Goal: Task Accomplishment & Management: Manage account settings

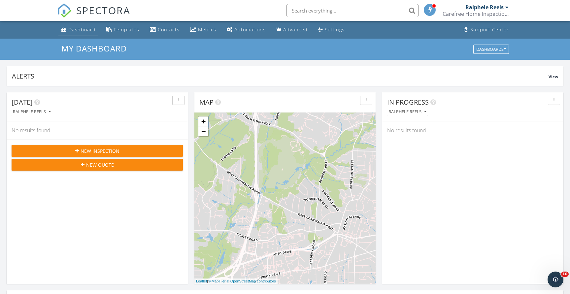
click at [79, 30] on div "Dashboard" at bounding box center [81, 29] width 27 height 6
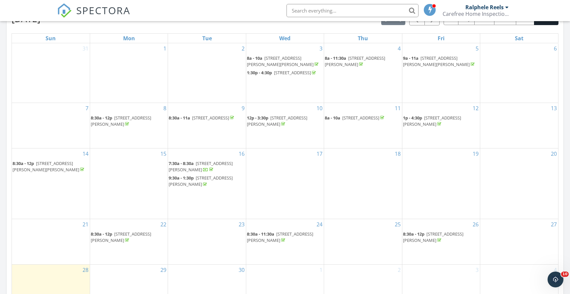
scroll to position [330, 0]
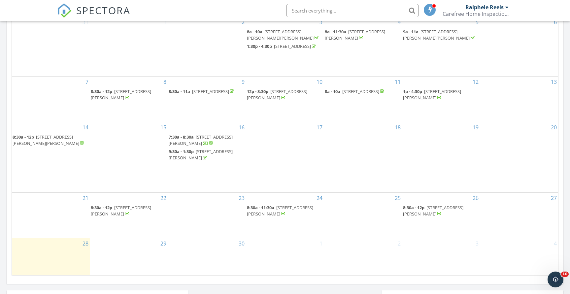
click at [424, 211] on span "8:30a - 12p" at bounding box center [413, 208] width 21 height 6
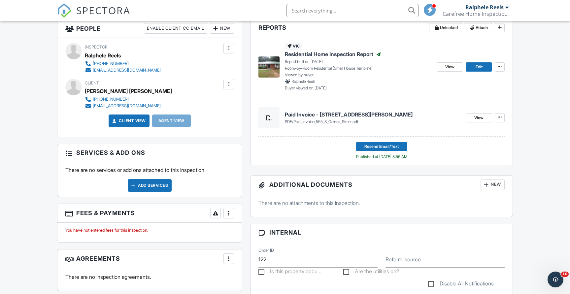
scroll to position [99, 0]
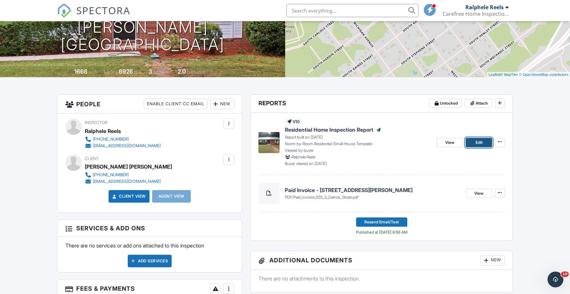
click at [480, 142] on span "Edit" at bounding box center [479, 142] width 7 height 7
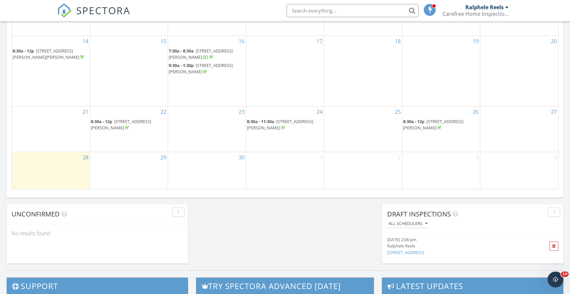
scroll to position [429, 0]
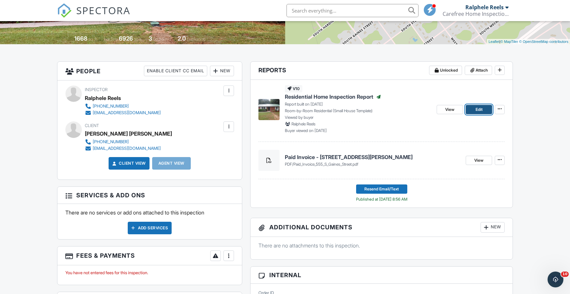
click at [476, 111] on span "Edit" at bounding box center [479, 109] width 7 height 7
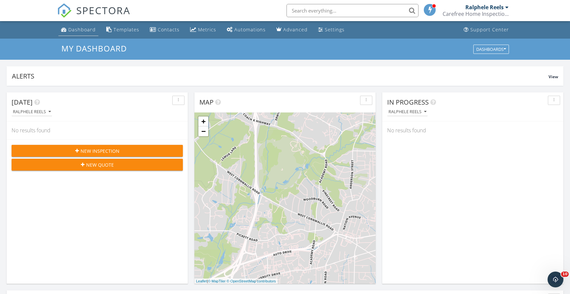
click at [75, 31] on div "Dashboard" at bounding box center [81, 29] width 27 height 6
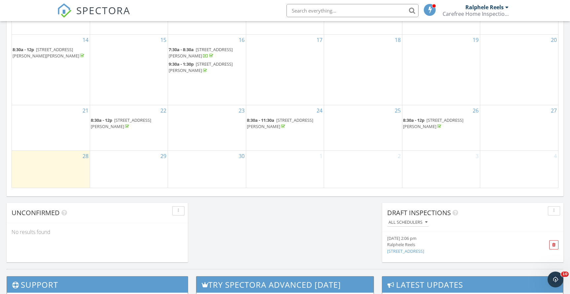
scroll to position [429, 0]
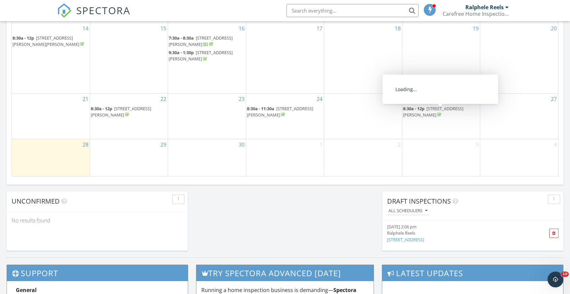
click at [429, 109] on span "555 S Gaines St, Southern Pines 28387" at bounding box center [433, 112] width 60 height 12
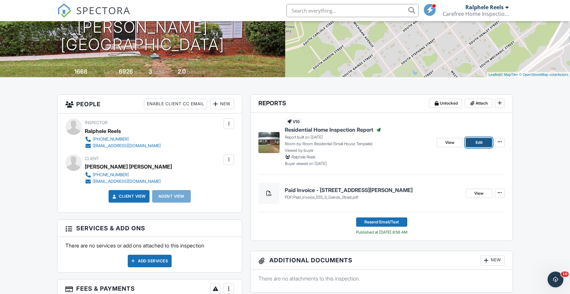
click at [481, 144] on span "Edit" at bounding box center [479, 142] width 7 height 7
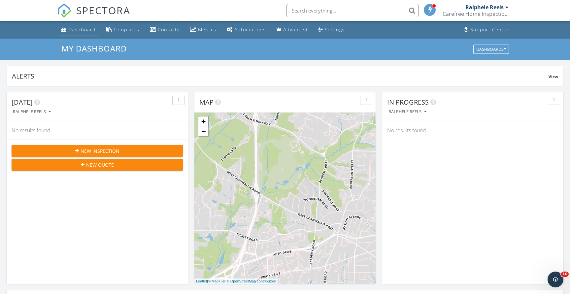
click at [90, 29] on div "Dashboard" at bounding box center [81, 29] width 27 height 6
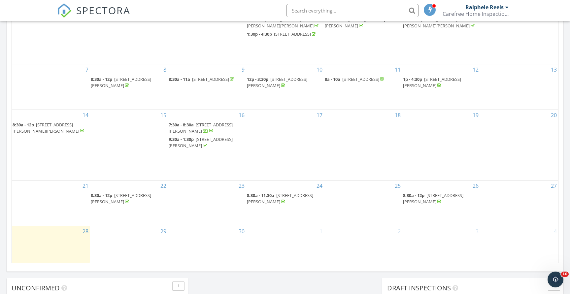
scroll to position [363, 0]
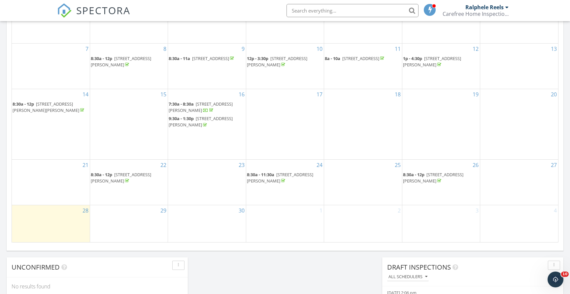
click at [434, 176] on span "555 S Gaines St, Southern Pines 28387" at bounding box center [433, 178] width 60 height 12
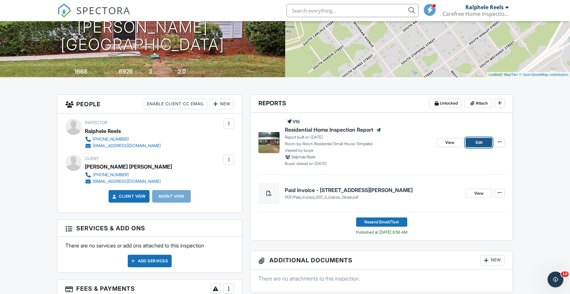
click at [482, 141] on span "Edit" at bounding box center [479, 142] width 7 height 7
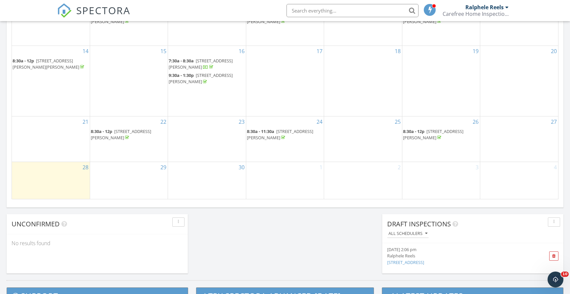
scroll to position [396, 0]
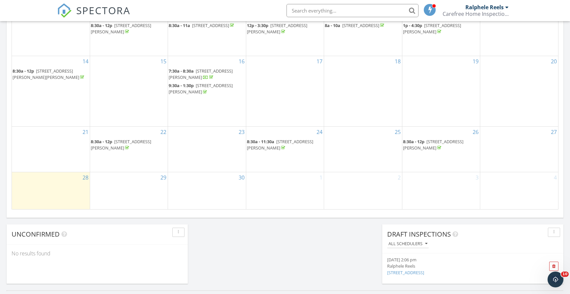
click at [411, 145] on span "8:30a - 12p" at bounding box center [413, 142] width 21 height 6
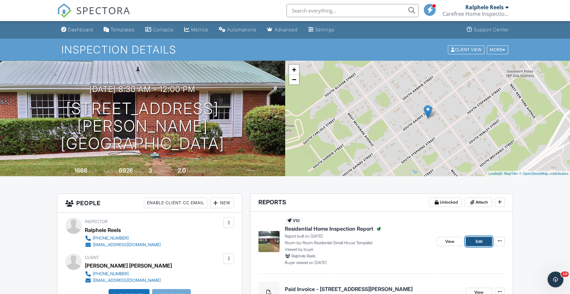
click at [487, 239] on link "Edit" at bounding box center [479, 241] width 26 height 9
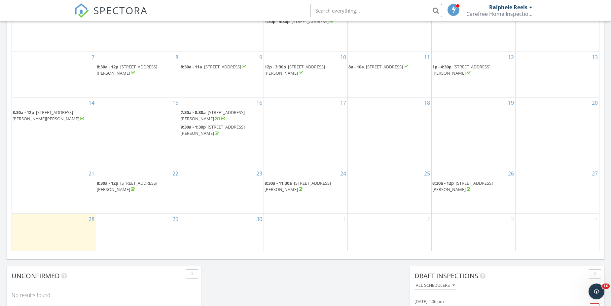
scroll to position [363, 0]
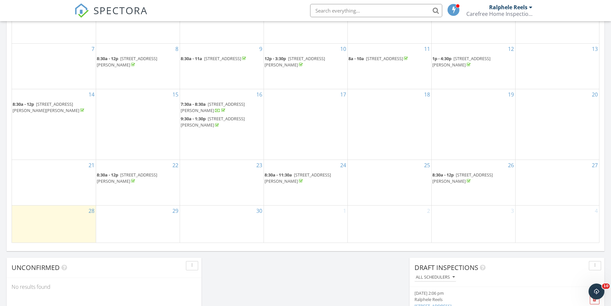
click at [455, 178] on link "8:30a - 12p [STREET_ADDRESS][PERSON_NAME]" at bounding box center [462, 178] width 60 height 12
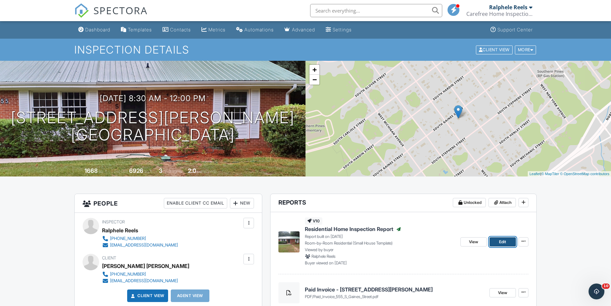
click at [503, 245] on link "Edit" at bounding box center [502, 241] width 26 height 9
click at [473, 242] on span "View" at bounding box center [473, 241] width 9 height 7
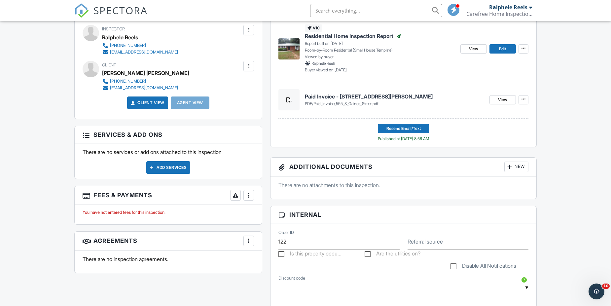
scroll to position [198, 0]
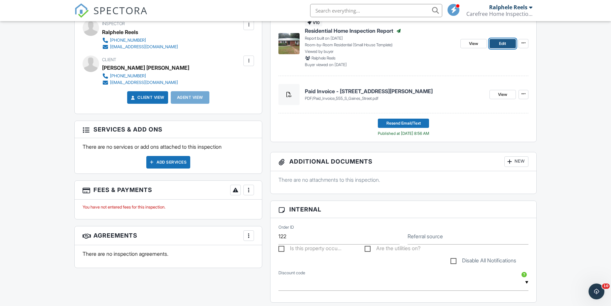
click at [498, 43] on link "Edit" at bounding box center [502, 43] width 26 height 9
